Goal: Task Accomplishment & Management: Manage account settings

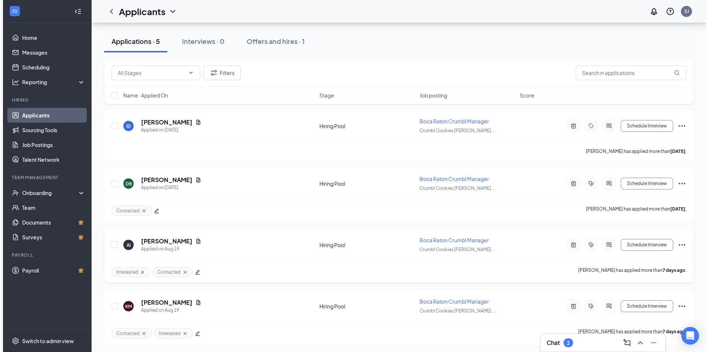
scroll to position [142, 0]
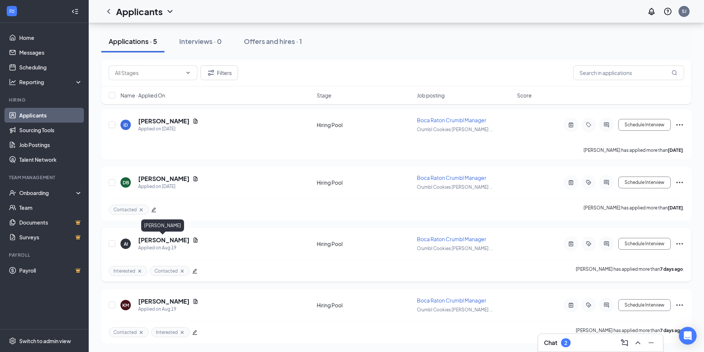
click at [173, 242] on h5 "[PERSON_NAME]" at bounding box center [163, 240] width 51 height 8
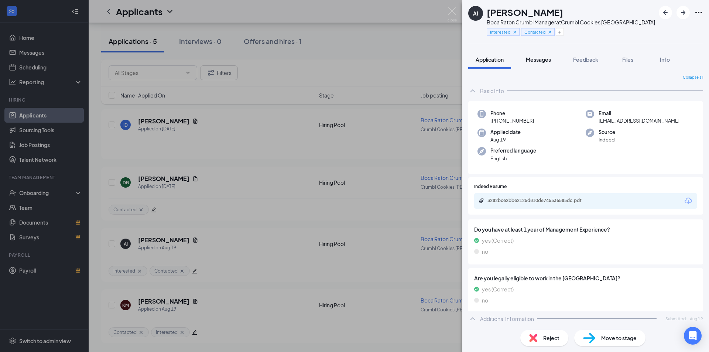
click at [548, 63] on div "Messages" at bounding box center [538, 59] width 25 height 7
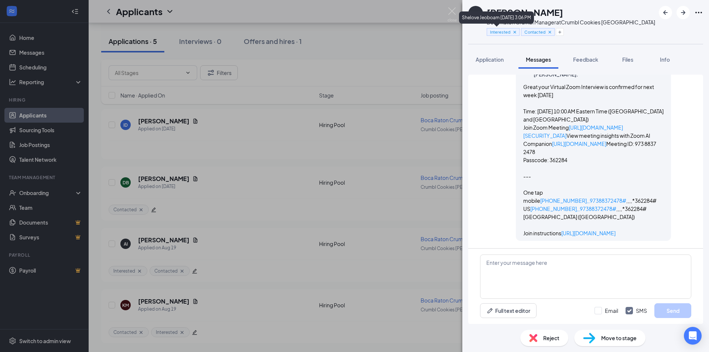
scroll to position [741, 0]
click at [447, 14] on div "AI Angelo Ibrahim Boca Raton Crumbl Manager at Crumbl Cookies West Palm Beach I…" at bounding box center [354, 176] width 709 height 352
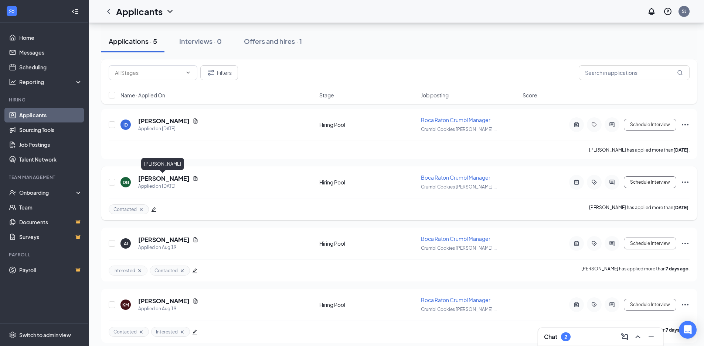
click at [160, 178] on h5 "Darren Bowser" at bounding box center [163, 179] width 51 height 8
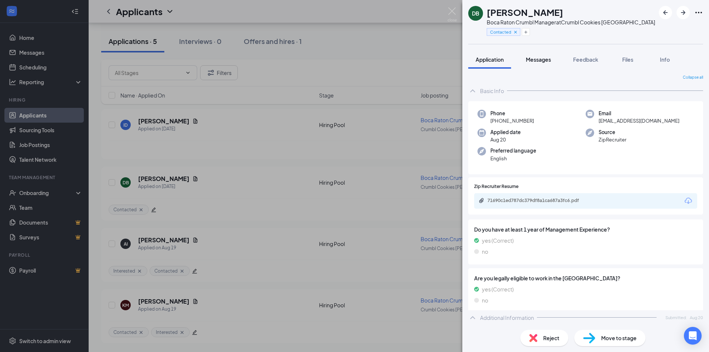
click at [554, 62] on button "Messages" at bounding box center [539, 59] width 40 height 18
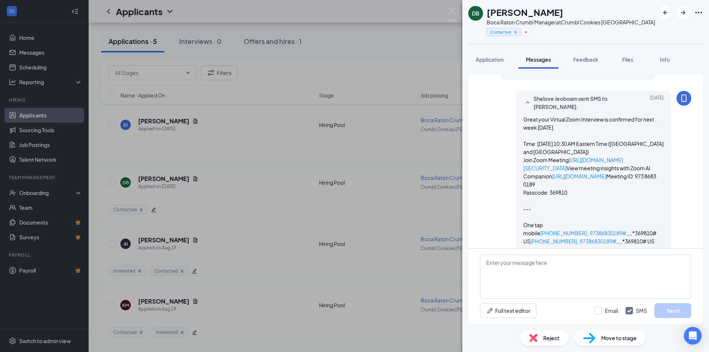
scroll to position [440, 0]
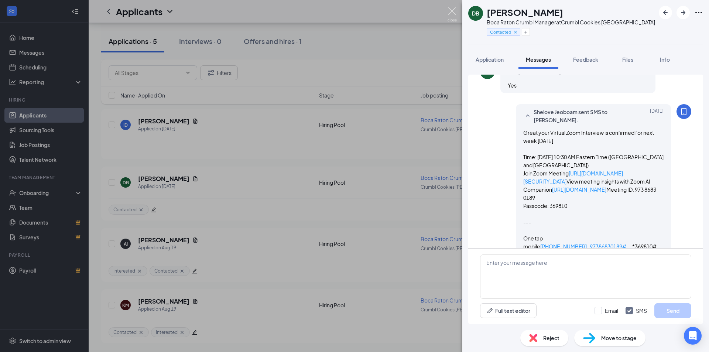
click at [451, 12] on img at bounding box center [452, 14] width 9 height 14
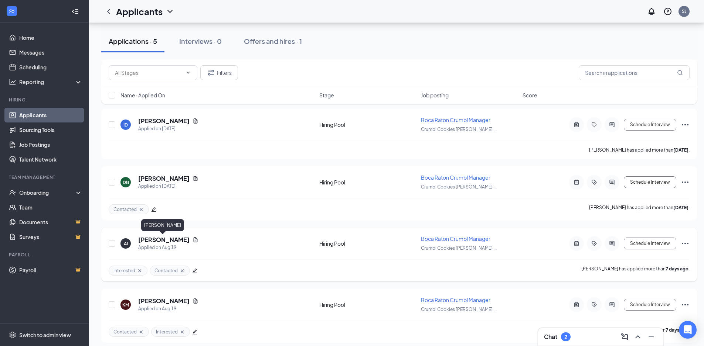
click at [161, 237] on h5 "Angelo Ibrahim" at bounding box center [163, 240] width 51 height 8
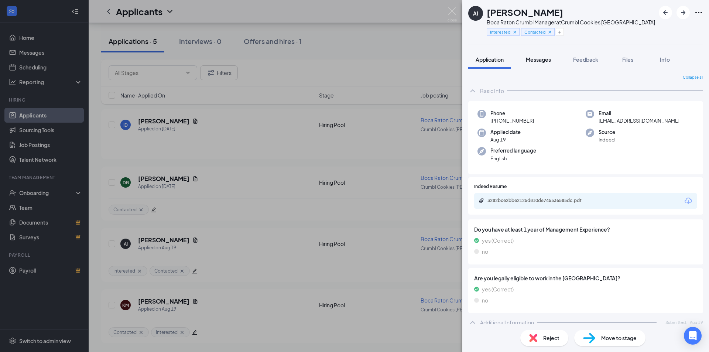
click at [546, 62] on span "Messages" at bounding box center [538, 59] width 25 height 7
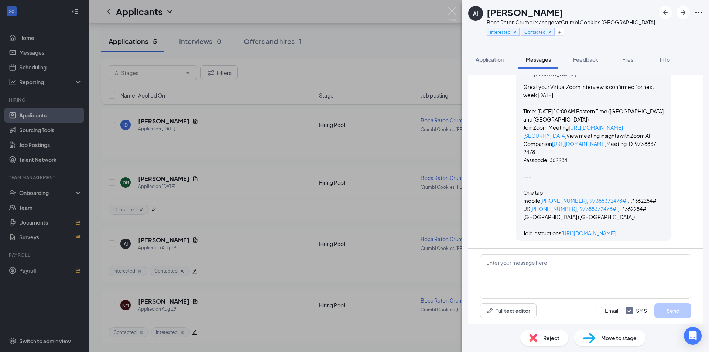
scroll to position [741, 0]
click at [500, 59] on span "Application" at bounding box center [490, 59] width 28 height 7
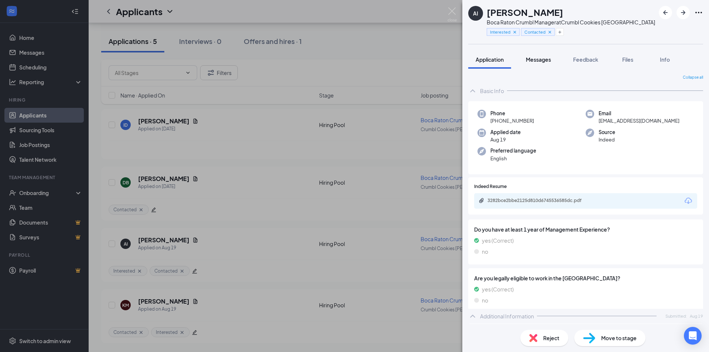
click at [539, 58] on span "Messages" at bounding box center [538, 59] width 25 height 7
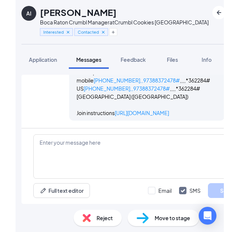
scroll to position [174, 0]
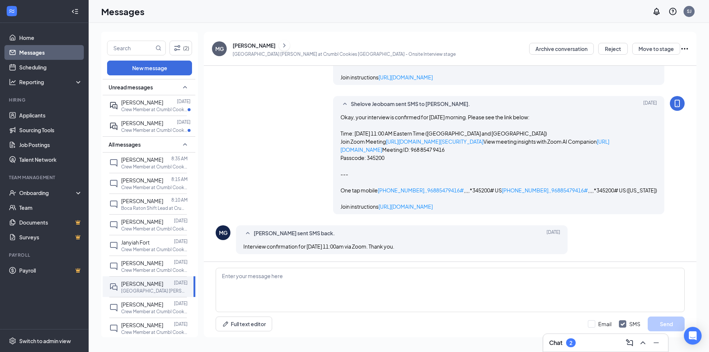
scroll to position [557, 0]
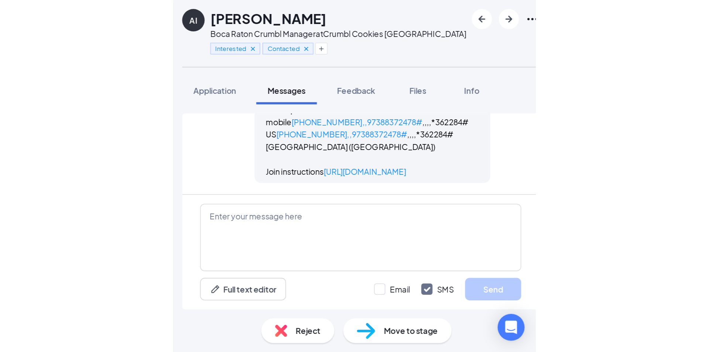
scroll to position [861, 0]
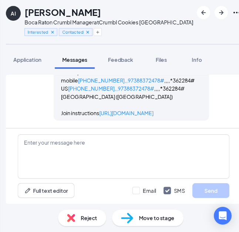
click at [1, 110] on div "Load earlier interactions (about 2 more) Workstream sent automated email to Ang…" at bounding box center [123, 136] width 247 height 135
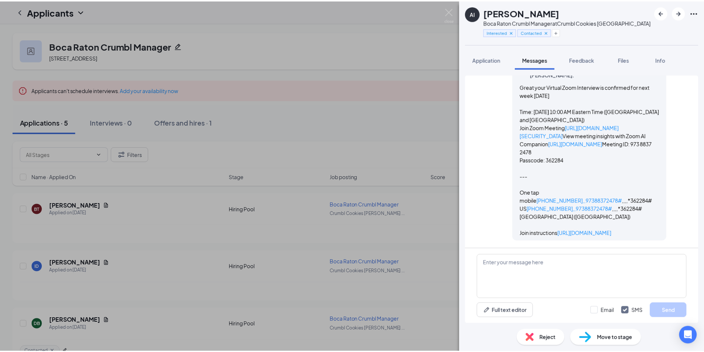
scroll to position [741, 0]
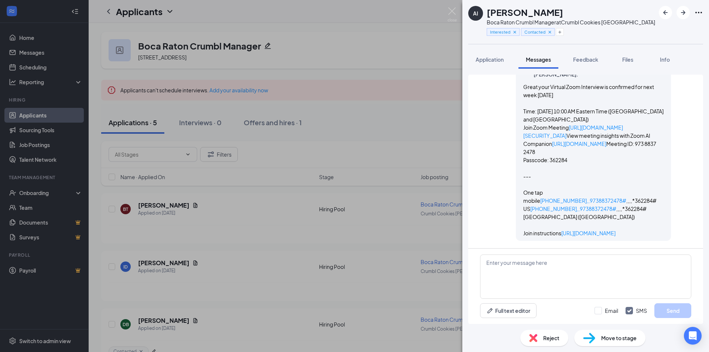
click at [238, 4] on div "AI Angelo Ibrahim Boca Raton Crumbl Manager at Crumbl Cookies West Palm Beach I…" at bounding box center [354, 176] width 709 height 352
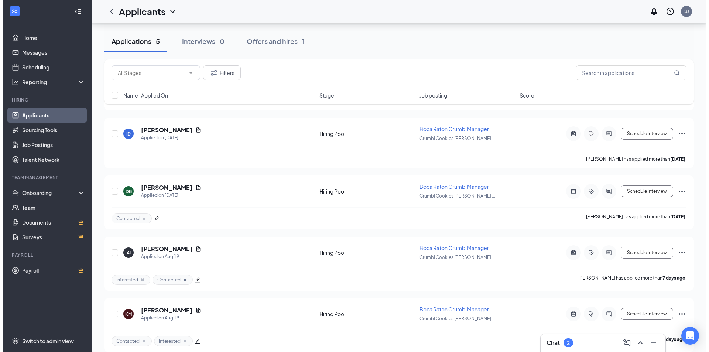
scroll to position [142, 0]
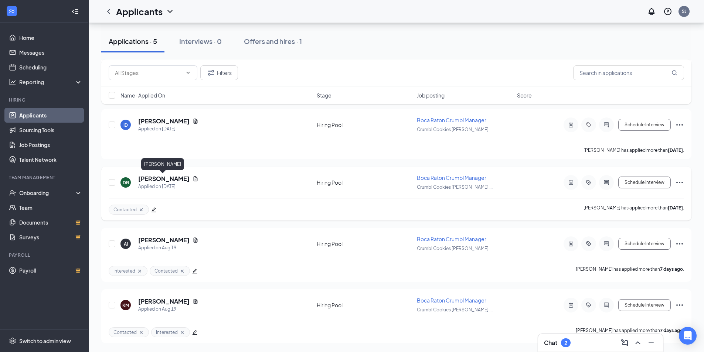
click at [161, 182] on h5 "Darren Bowser" at bounding box center [163, 179] width 51 height 8
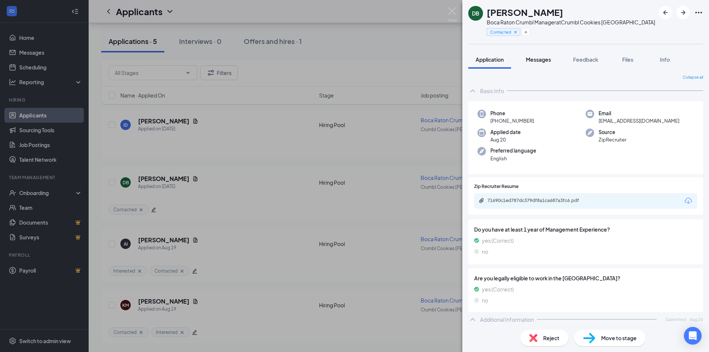
click at [238, 64] on button "Messages" at bounding box center [539, 59] width 40 height 18
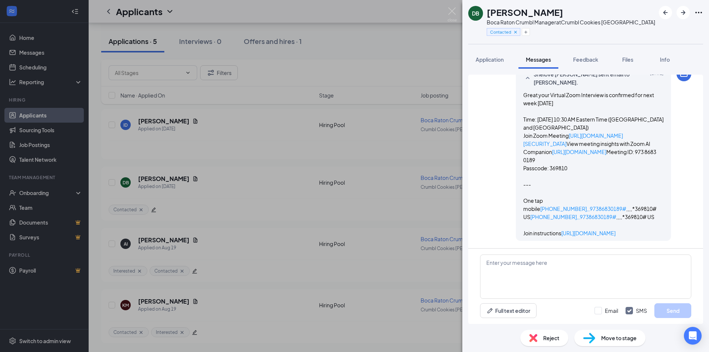
scroll to position [809, 0]
drag, startPoint x: 449, startPoint y: 11, endPoint x: 427, endPoint y: 40, distance: 36.1
click at [238, 10] on img at bounding box center [452, 14] width 9 height 14
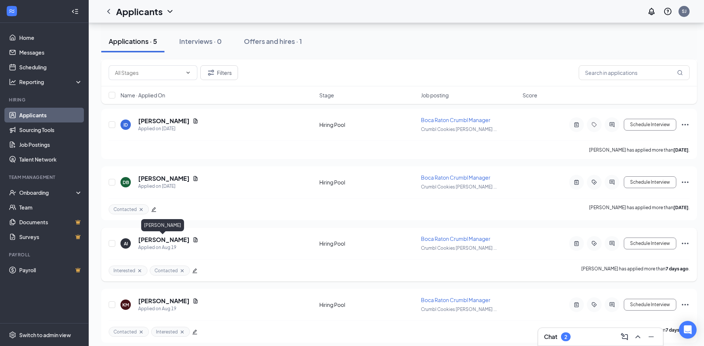
click at [172, 231] on h5 "Angelo Ibrahim" at bounding box center [163, 240] width 51 height 8
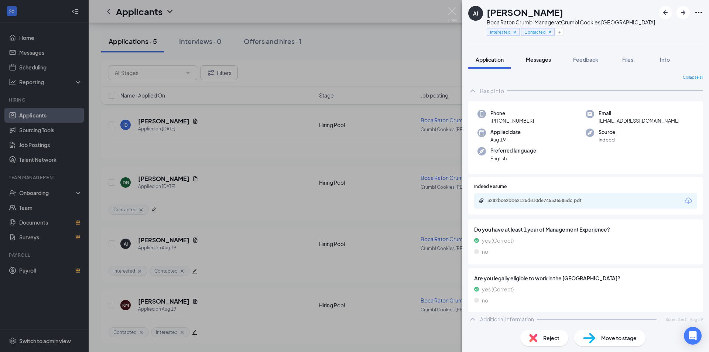
click at [238, 64] on button "Messages" at bounding box center [539, 59] width 40 height 18
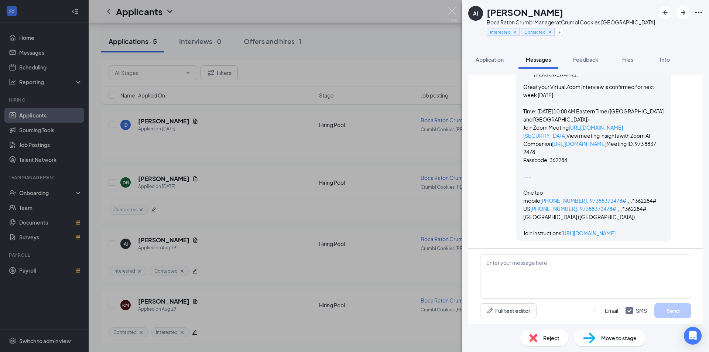
scroll to position [741, 0]
click at [238, 58] on span "Feedback" at bounding box center [585, 59] width 25 height 7
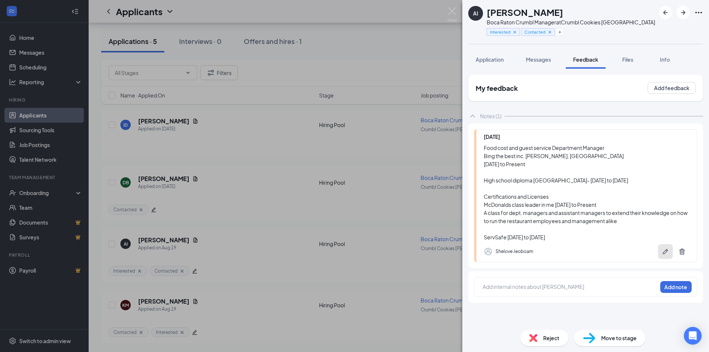
click at [238, 231] on icon "Pen" at bounding box center [665, 251] width 7 height 7
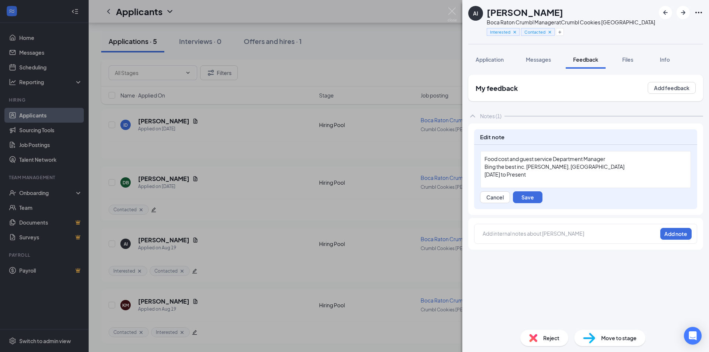
click at [238, 160] on span "Food cost and guest service Department Manager" at bounding box center [545, 158] width 121 height 7
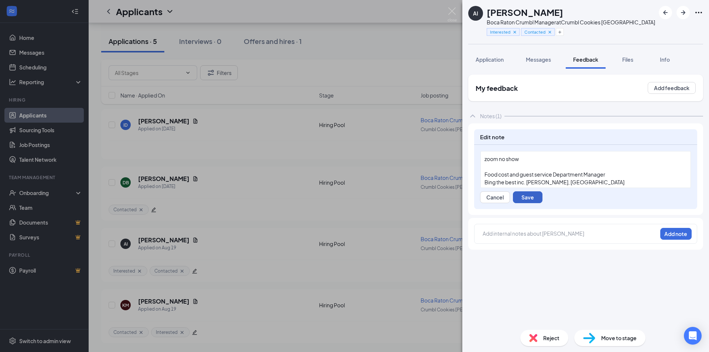
click at [238, 195] on button "Save" at bounding box center [528, 197] width 30 height 12
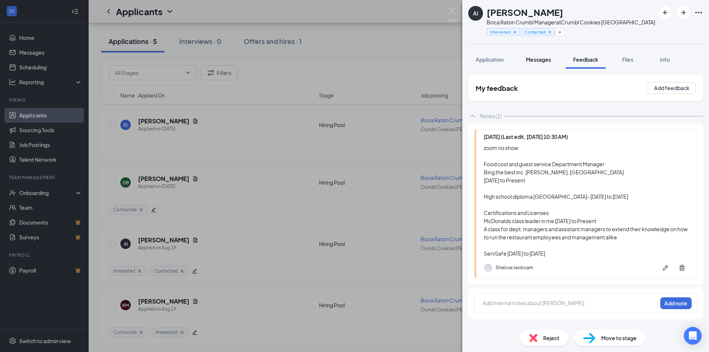
click at [238, 62] on span "Messages" at bounding box center [538, 59] width 25 height 7
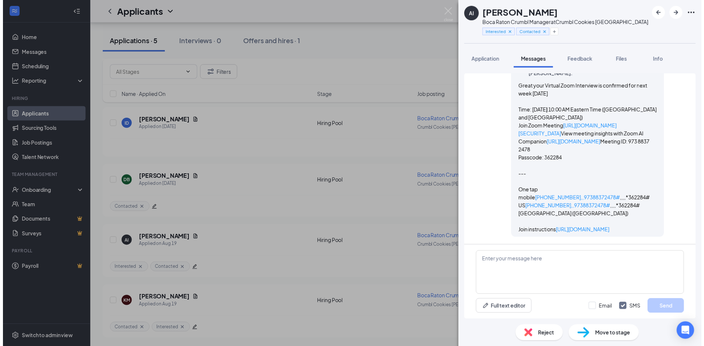
scroll to position [741, 0]
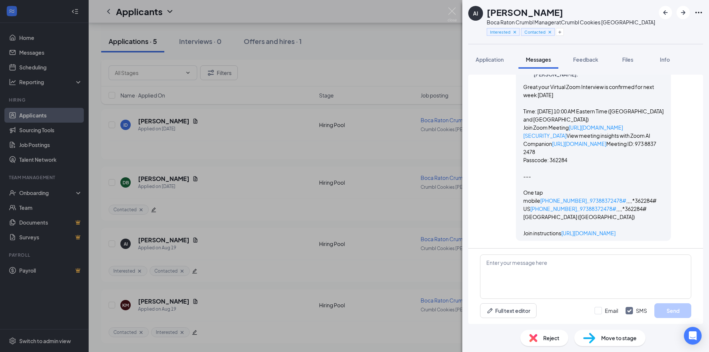
click at [238, 4] on div "AI Angelo Ibrahim Boca Raton Crumbl Manager at Crumbl Cookies West Palm Beach I…" at bounding box center [354, 176] width 709 height 352
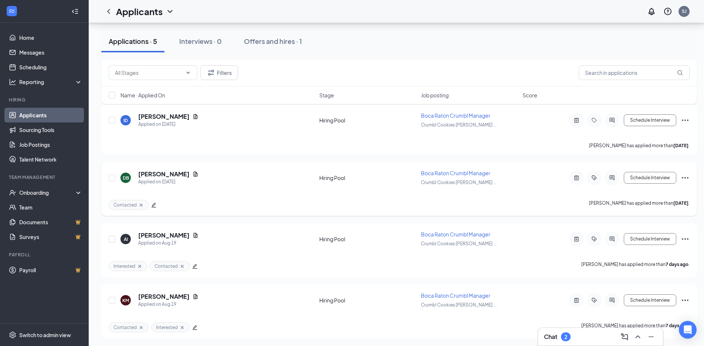
scroll to position [147, 0]
click at [159, 175] on h5 "Darren Bowser" at bounding box center [163, 173] width 51 height 8
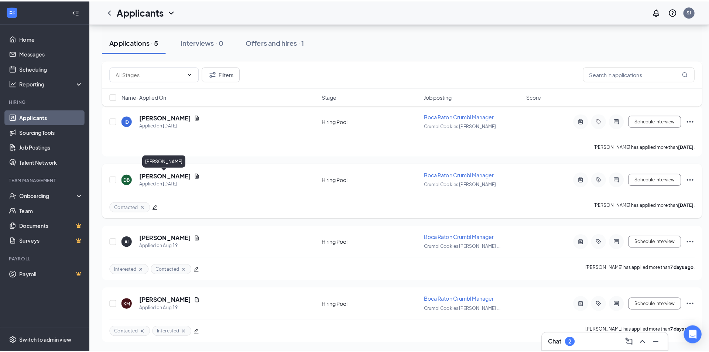
scroll to position [142, 0]
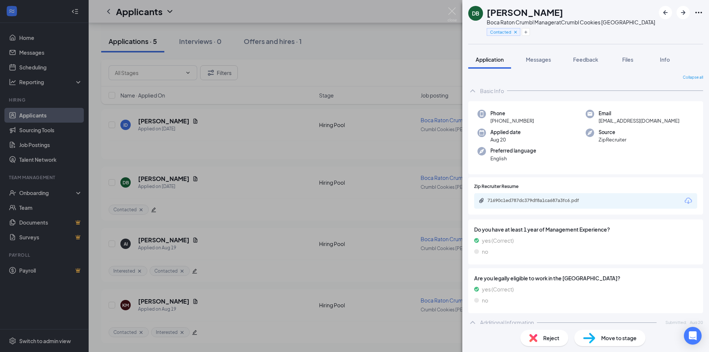
click at [238, 50] on div "DB Darren Bowser Boca Raton Crumbl Manager at Crumbl Cookies West Palm Beach Co…" at bounding box center [585, 176] width 247 height 352
click at [238, 68] on button "Messages" at bounding box center [539, 59] width 40 height 18
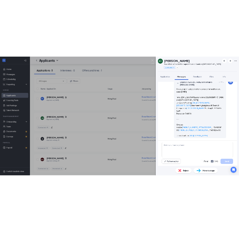
scroll to position [661, 0]
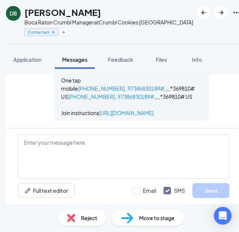
scroll to position [929, 0]
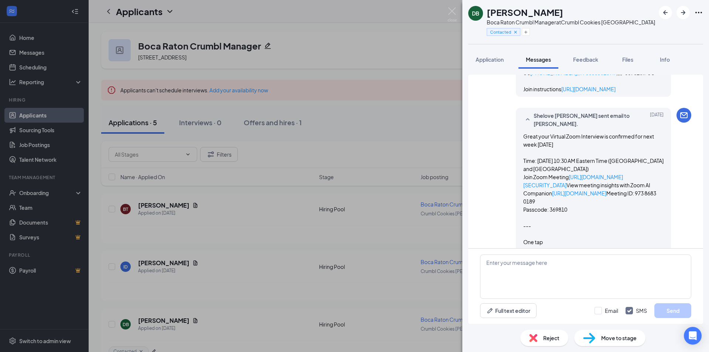
scroll to position [809, 0]
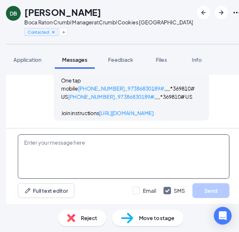
click at [50, 157] on textarea at bounding box center [123, 156] width 211 height 44
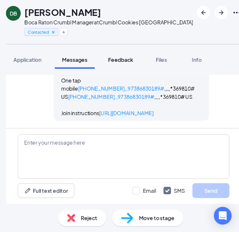
click at [126, 63] on button "Feedback" at bounding box center [120, 59] width 40 height 18
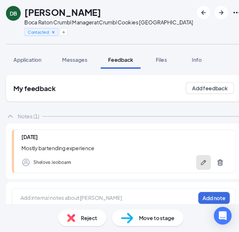
click at [202, 166] on button "button" at bounding box center [203, 162] width 15 height 15
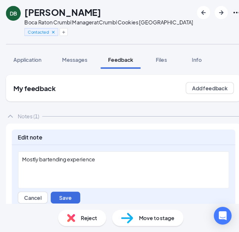
click at [20, 160] on div "Mostly bartending experience" at bounding box center [123, 169] width 211 height 37
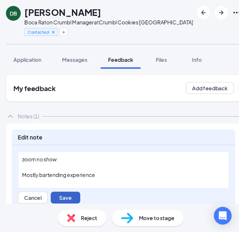
click at [66, 200] on button "Save" at bounding box center [66, 197] width 30 height 12
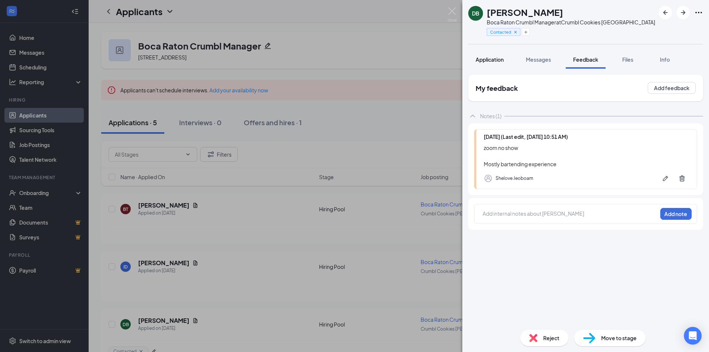
click at [238, 65] on button "Application" at bounding box center [489, 59] width 43 height 18
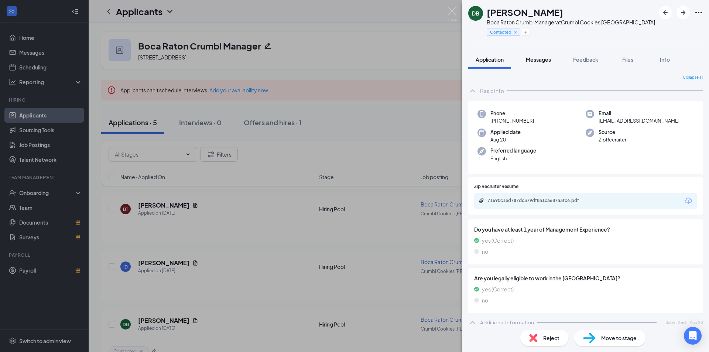
click at [238, 59] on span "Messages" at bounding box center [538, 59] width 25 height 7
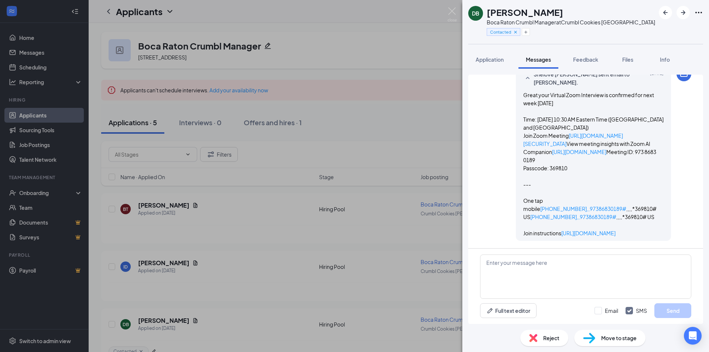
scroll to position [809, 0]
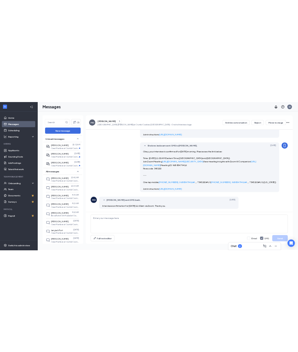
scroll to position [557, 0]
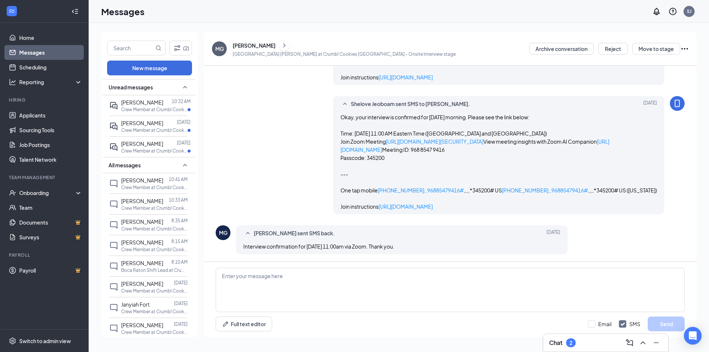
click at [281, 43] on icon "ChevronRight" at bounding box center [284, 45] width 7 height 9
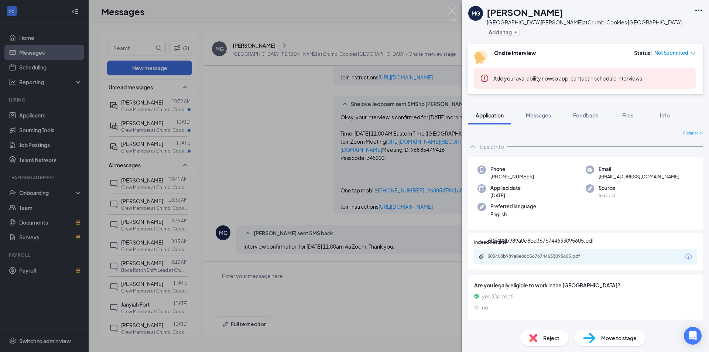
click at [553, 254] on div "505408b989a0e8cd3676744633095605.pdf" at bounding box center [539, 256] width 103 height 6
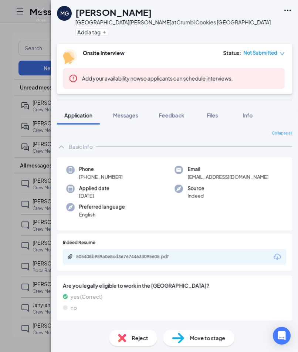
scroll to position [707, 0]
click at [131, 117] on span "Messages" at bounding box center [125, 115] width 25 height 7
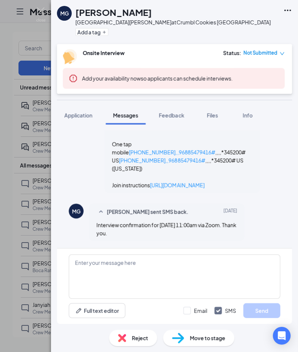
scroll to position [850, 0]
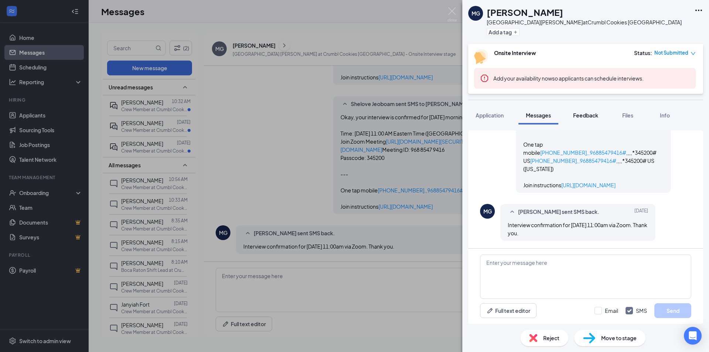
click at [297, 119] on button "Feedback" at bounding box center [586, 115] width 40 height 18
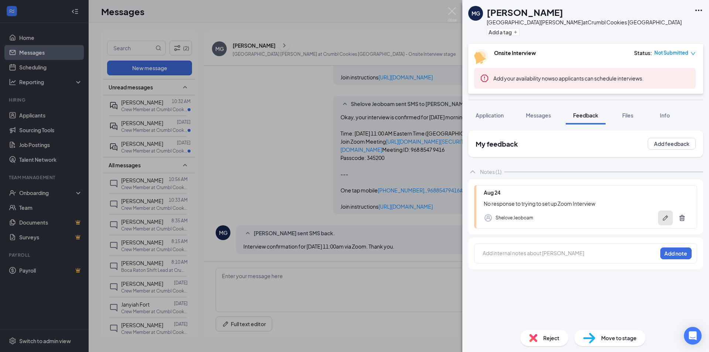
click at [297, 219] on button "button" at bounding box center [665, 218] width 15 height 15
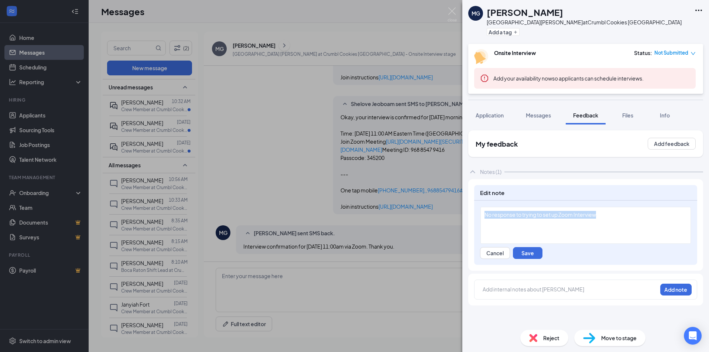
drag, startPoint x: 608, startPoint y: 214, endPoint x: 479, endPoint y: 213, distance: 128.2
click at [297, 213] on div "No response to trying to set up Zoom Interview Cancel Save" at bounding box center [585, 233] width 223 height 64
click at [297, 214] on span "Yvbonne has seen him working at PDQ and told him to apply" at bounding box center [555, 214] width 141 height 7
click at [297, 215] on div "Yvonne has seen him working at PDQ and told him to apply" at bounding box center [586, 215] width 202 height 8
drag, startPoint x: 541, startPoint y: 253, endPoint x: 546, endPoint y: 256, distance: 6.1
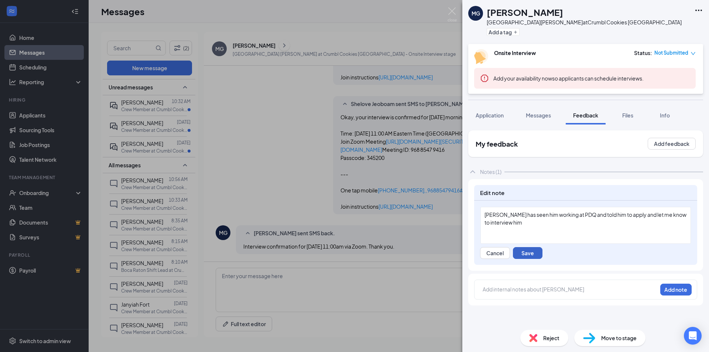
click at [297, 254] on button "Save" at bounding box center [528, 253] width 30 height 12
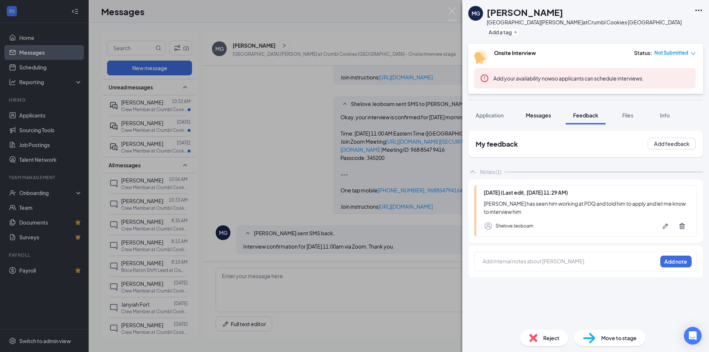
click at [297, 116] on span "Messages" at bounding box center [538, 115] width 25 height 7
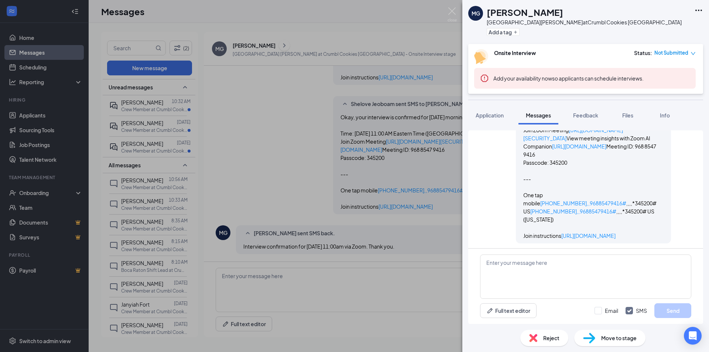
scroll to position [850, 0]
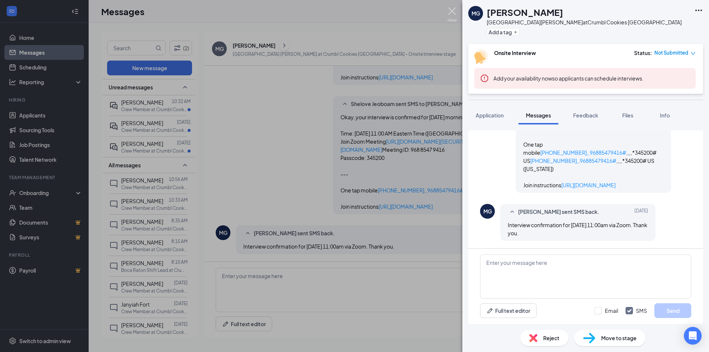
click at [297, 10] on img at bounding box center [452, 14] width 9 height 14
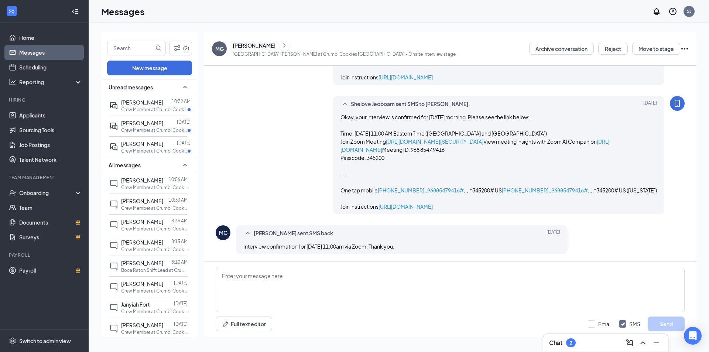
scroll to position [557, 0]
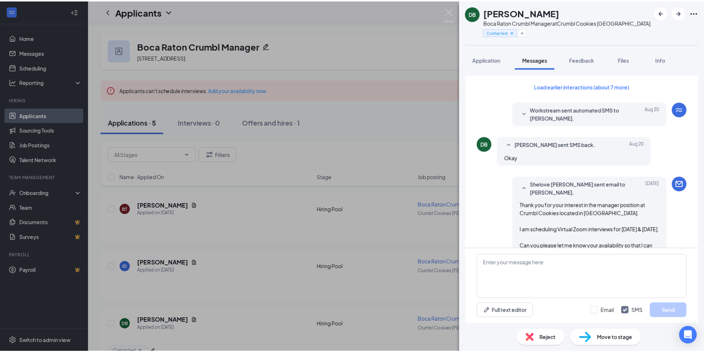
scroll to position [809, 0]
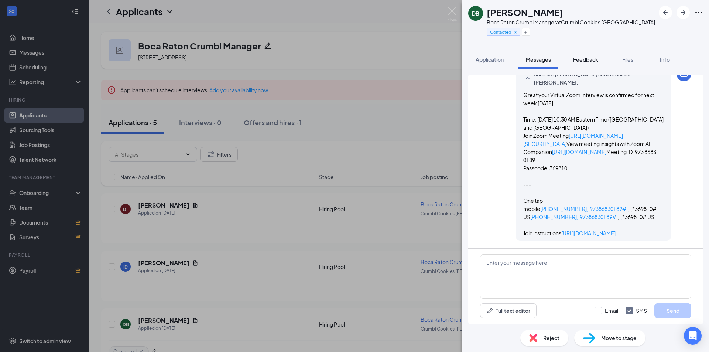
click at [584, 59] on span "Feedback" at bounding box center [585, 59] width 25 height 7
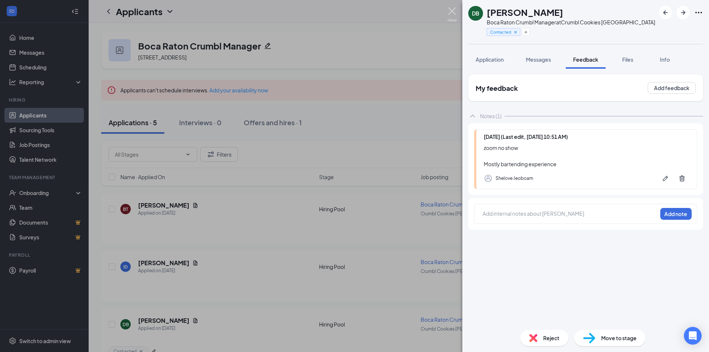
click at [456, 13] on img at bounding box center [452, 14] width 9 height 14
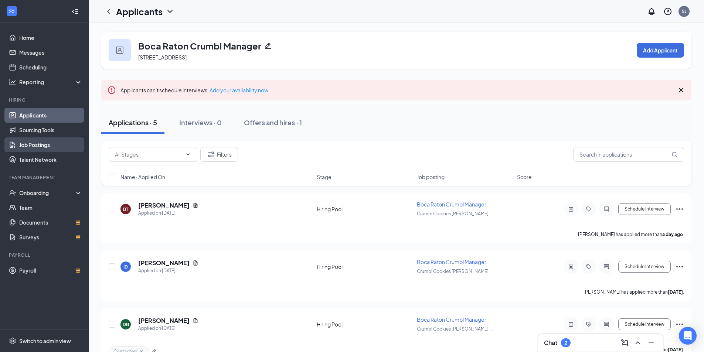
click at [64, 148] on link "Job Postings" at bounding box center [50, 144] width 63 height 15
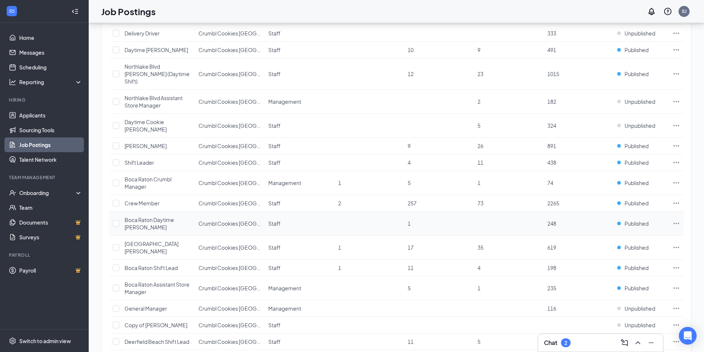
scroll to position [88, 0]
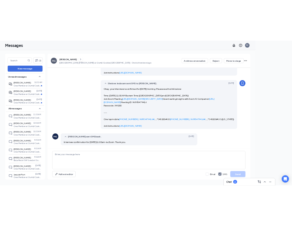
scroll to position [707, 0]
